Goal: Communication & Community: Answer question/provide support

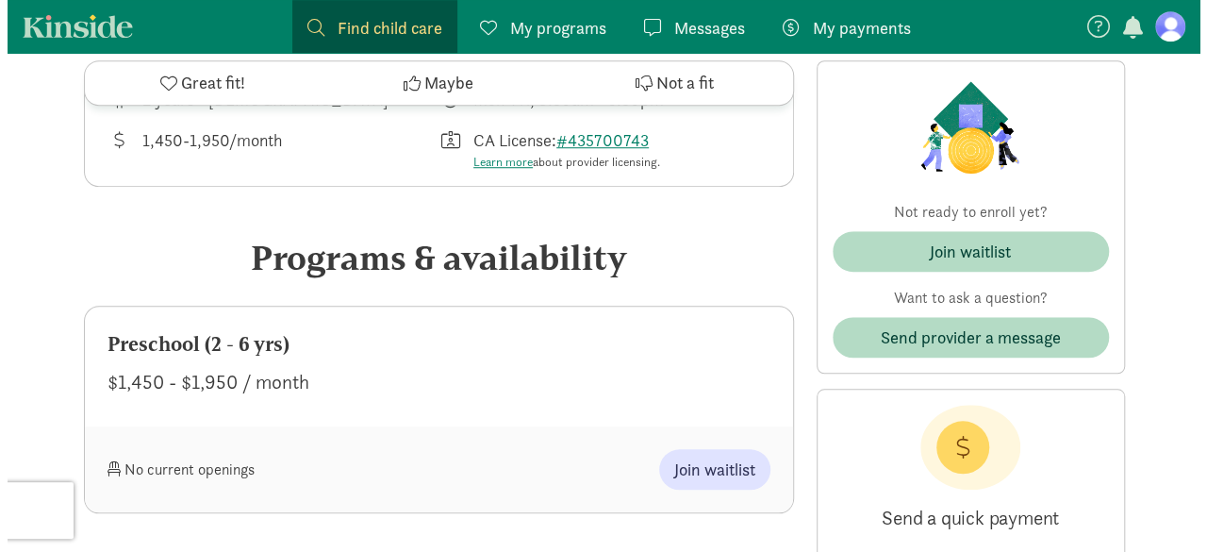
scroll to position [622, 0]
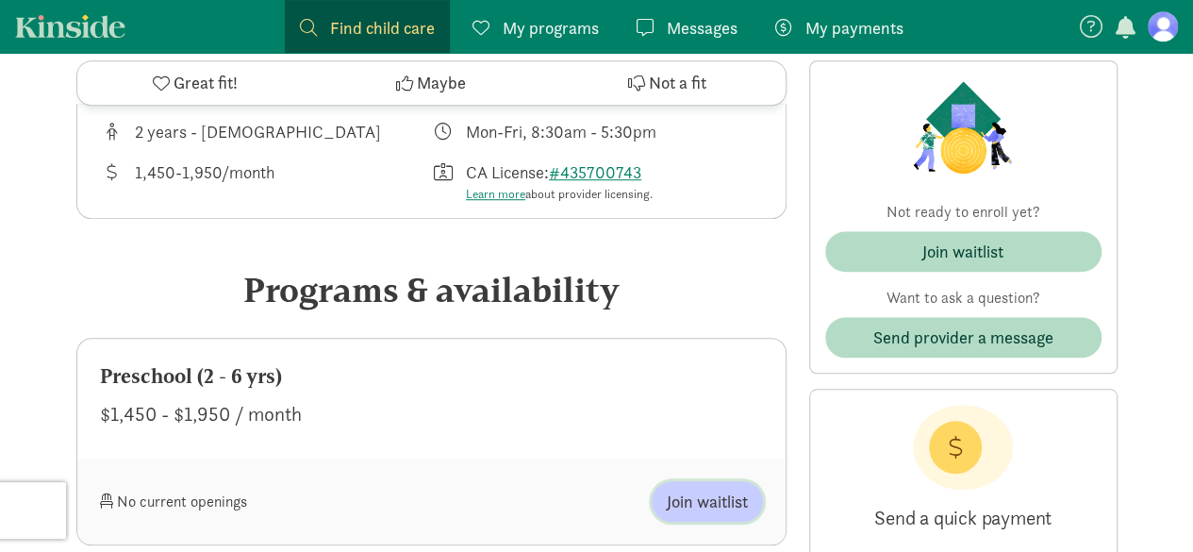
click at [704, 496] on span "Join waitlist" at bounding box center [707, 501] width 81 height 25
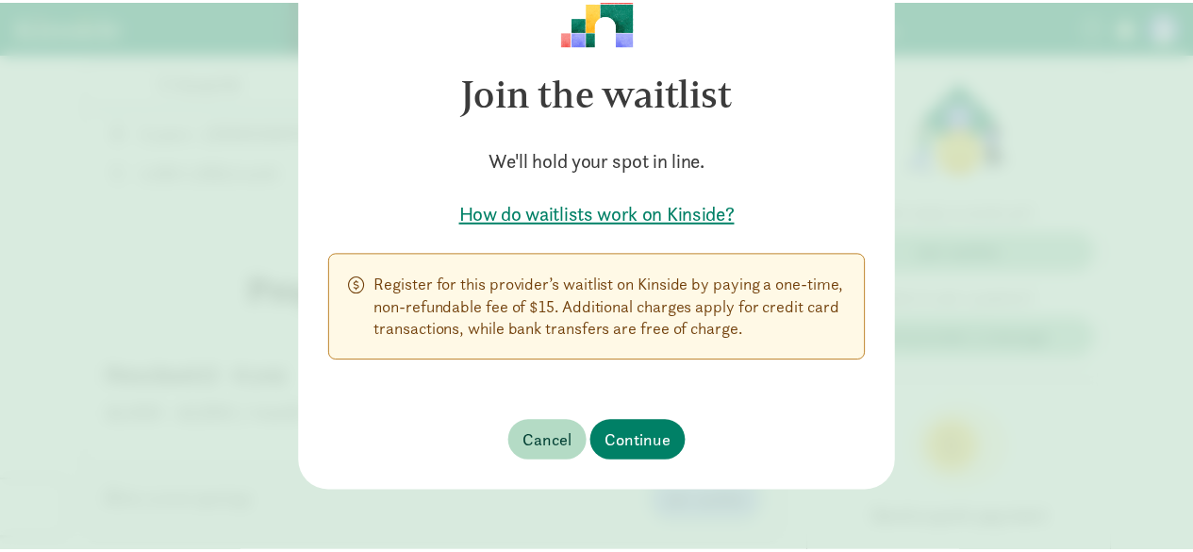
scroll to position [0, 0]
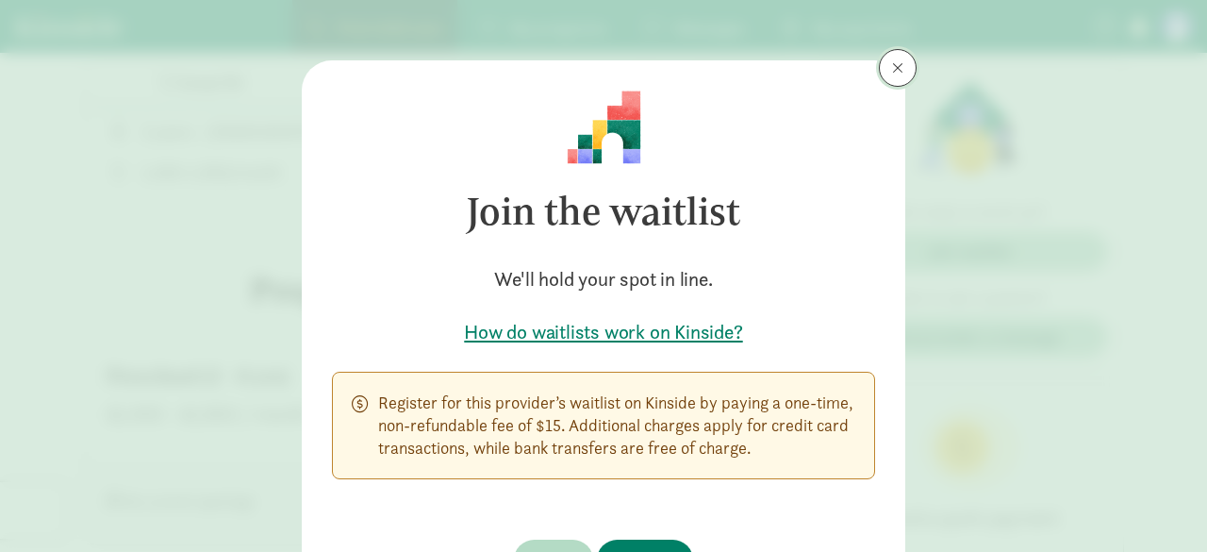
click at [902, 58] on button at bounding box center [898, 68] width 38 height 38
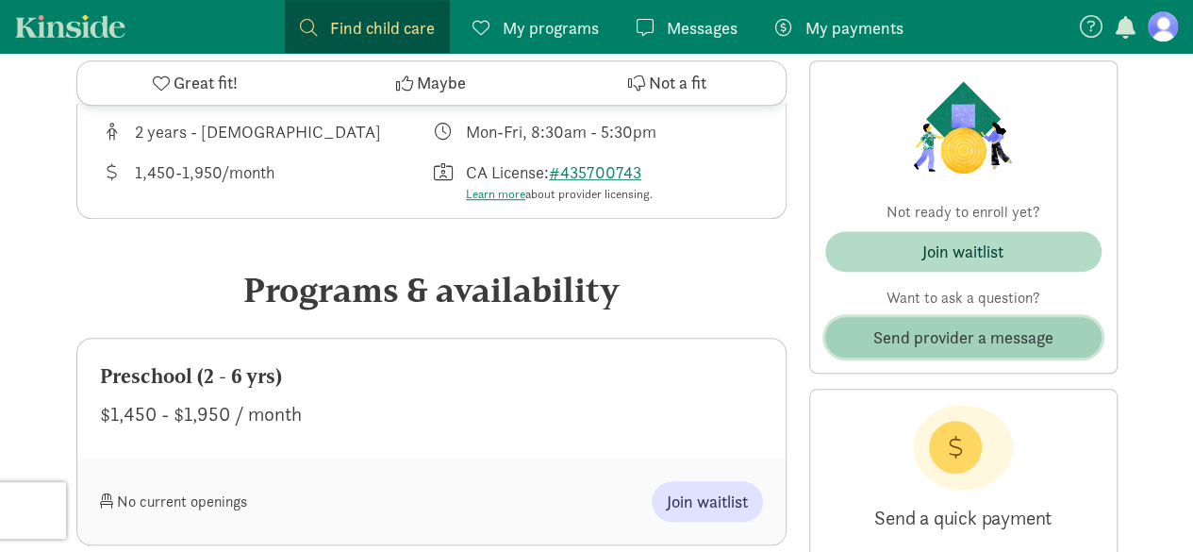
click at [907, 346] on span "Send provider a message" at bounding box center [963, 336] width 180 height 25
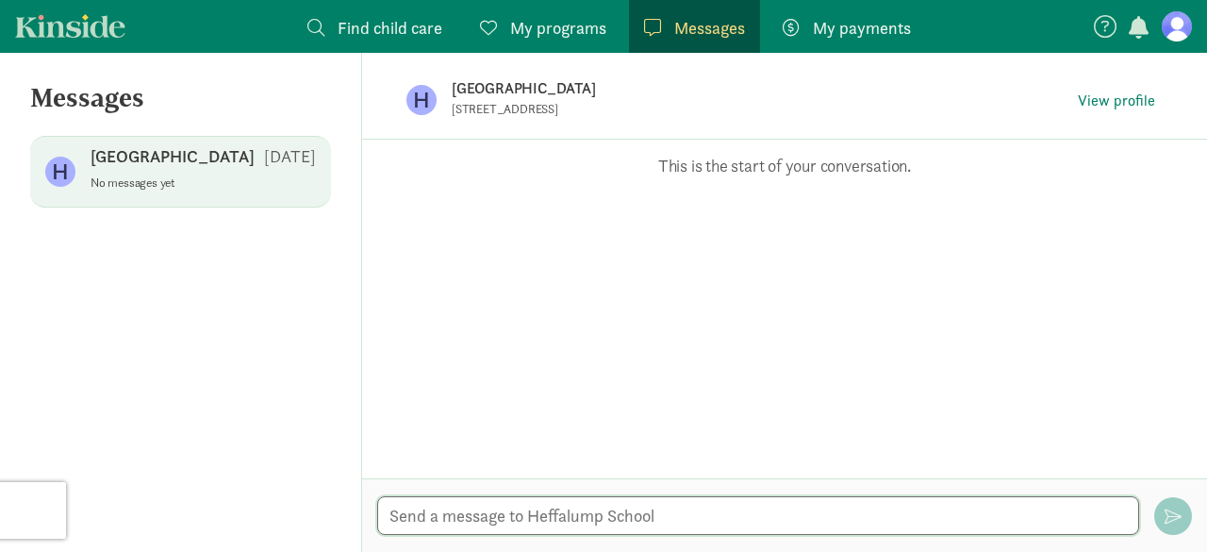
click at [692, 501] on textarea at bounding box center [758, 515] width 762 height 39
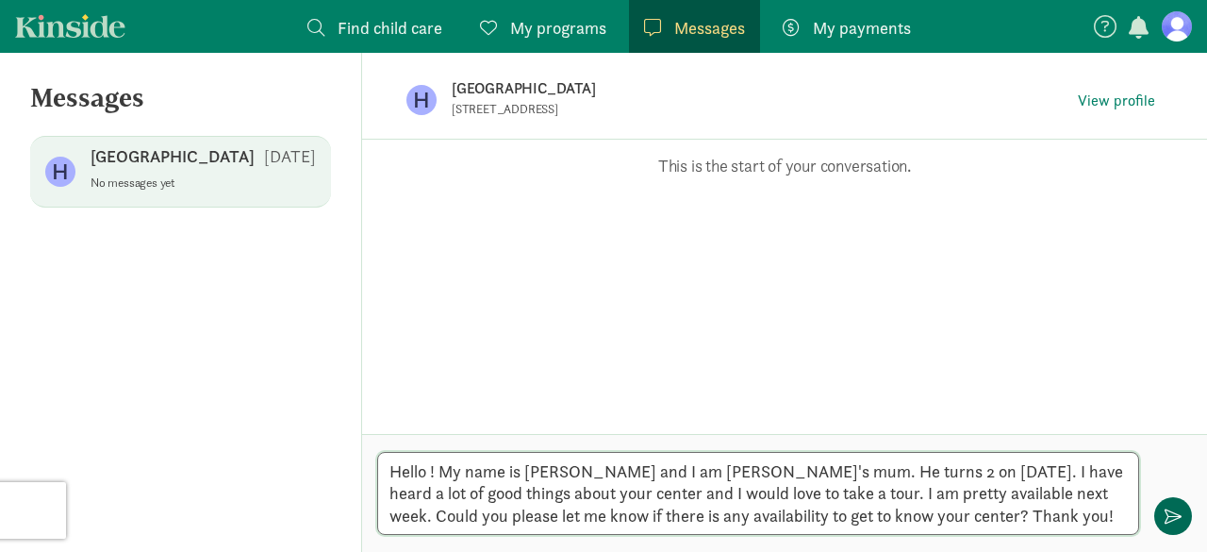
type textarea "Hello ! My name is Minodora and I am Octav's mum. He turns 2 on October 13. I h…"
click at [1175, 509] on span "button" at bounding box center [1173, 515] width 17 height 17
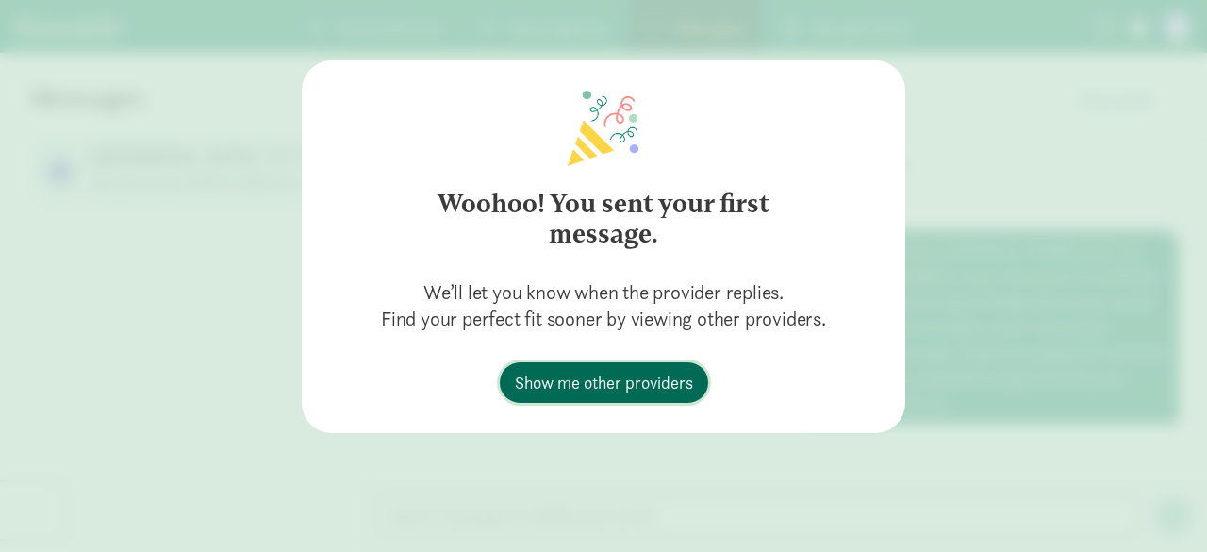
click at [615, 371] on span "Show me other providers" at bounding box center [604, 382] width 178 height 25
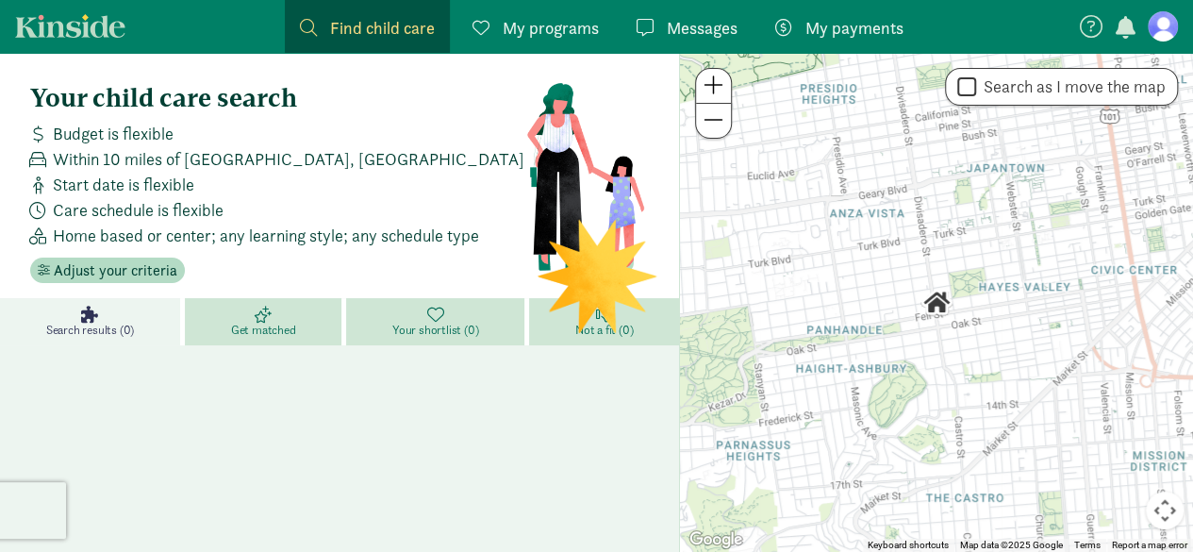
scroll to position [311, 0]
